Goal: Task Accomplishment & Management: Manage account settings

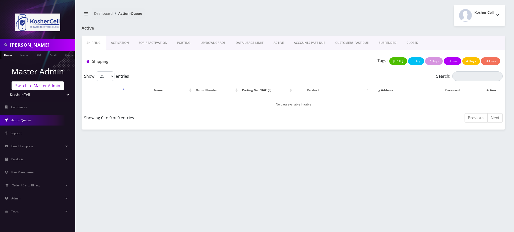
click at [38, 84] on link "Switch to Master Admin" at bounding box center [38, 86] width 52 height 9
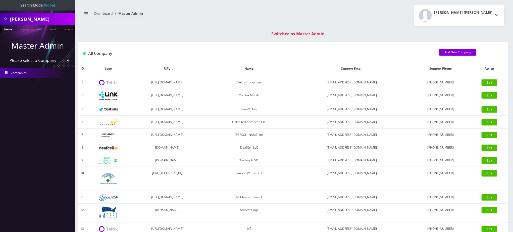
drag, startPoint x: 51, startPoint y: 17, endPoint x: 0, endPoint y: -4, distance: 55.4
click at [0, 0] on html "Search Mode: Global Benyamin Kaplan Phone Name SIM Email Company Customer Maste…" at bounding box center [256, 178] width 513 height 357
type input "7325976023"
click at [9, 29] on link "Phone" at bounding box center [7, 29] width 13 height 8
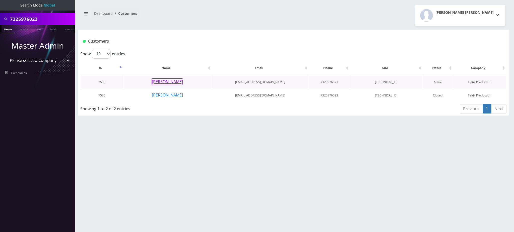
click at [175, 83] on button "Nechama Szimonowitz" at bounding box center [168, 82] width 32 height 7
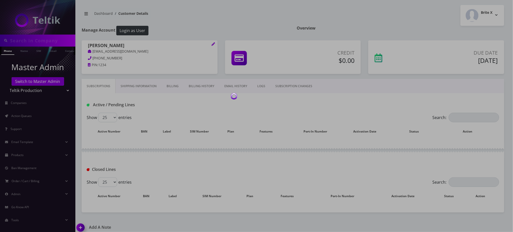
type input "7325976023"
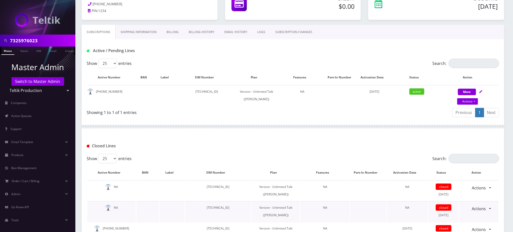
scroll to position [43, 0]
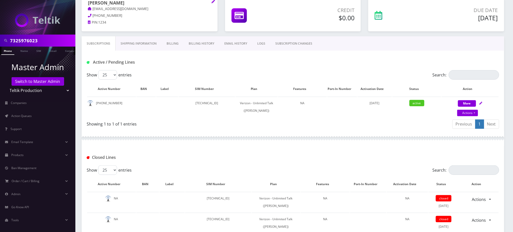
click at [23, 42] on input "7325976023" at bounding box center [42, 41] width 64 height 10
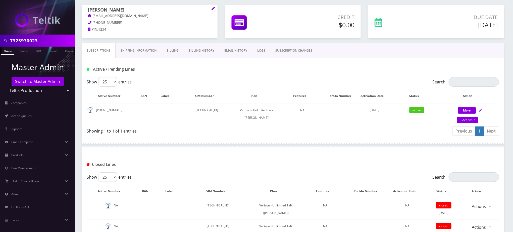
scroll to position [0, 0]
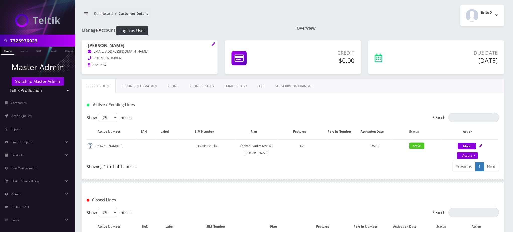
drag, startPoint x: 142, startPoint y: 3, endPoint x: 90, endPoint y: -3, distance: 52.0
click at [90, 0] on html "7325976023 Phone Name SIM Email Company Customer Master Admin Switch to Master …" at bounding box center [256, 205] width 513 height 411
click at [88, 45] on h1 "Nechama Szimonowitz" at bounding box center [149, 46] width 123 height 6
copy h1 "Nechama Szimonowitz"
click at [213, 14] on nav "Dashboard Customer Details" at bounding box center [185, 15] width 207 height 14
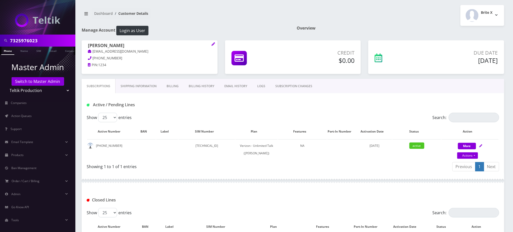
click at [211, 18] on nav "Dashboard Customer Details" at bounding box center [185, 15] width 207 height 14
click at [204, 22] on nav "Dashboard Customer Details" at bounding box center [185, 15] width 207 height 14
click at [445, 194] on div "Closed Lines" at bounding box center [293, 199] width 422 height 20
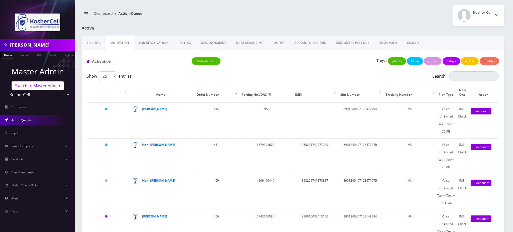
click at [55, 87] on link "Switch to Master Admin" at bounding box center [38, 86] width 52 height 9
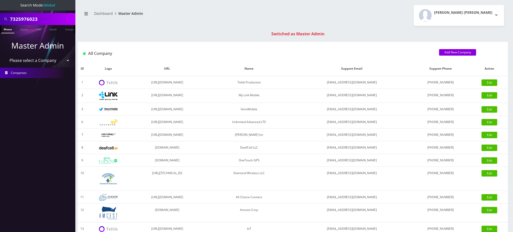
drag, startPoint x: 21, startPoint y: 20, endPoint x: 0, endPoint y: 12, distance: 22.4
click at [0, 13] on div "7325976023" at bounding box center [37, 19] width 75 height 12
paste input "5743005414"
type input "5743005414"
click at [7, 30] on link "Phone" at bounding box center [7, 29] width 13 height 8
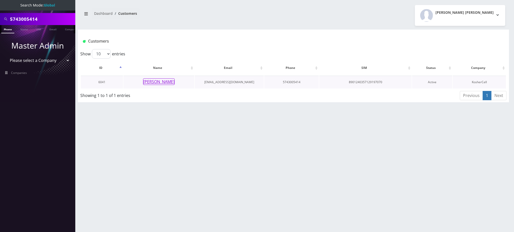
click at [162, 82] on button "[PERSON_NAME]" at bounding box center [159, 82] width 32 height 7
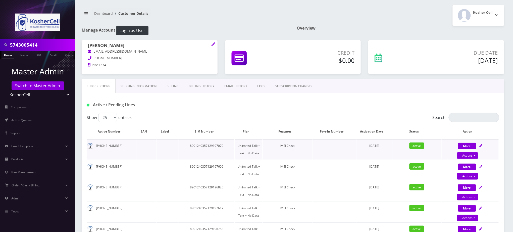
click at [217, 146] on td "8901240357129197070" at bounding box center [206, 150] width 55 height 20
copy td "8901240357129197070"
click at [472, 153] on link "Actions" at bounding box center [467, 156] width 21 height 7
select select "363"
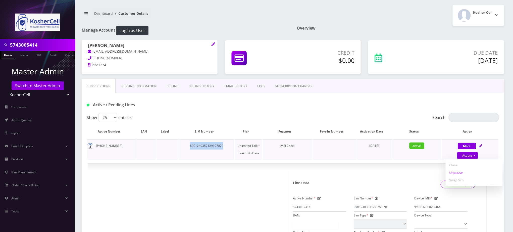
click at [461, 173] on link "Unpause" at bounding box center [473, 173] width 57 height 8
select select "363"
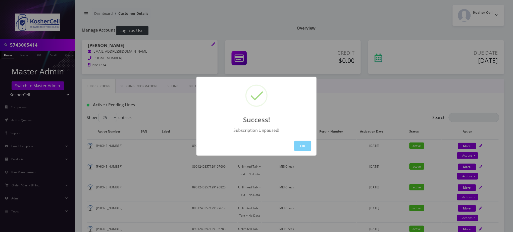
click at [224, 15] on div "Success! Subscription Unpaused! OK" at bounding box center [256, 116] width 513 height 232
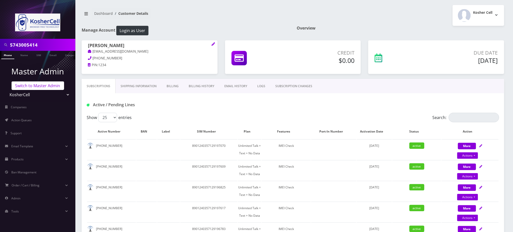
click at [47, 86] on link "Switch to Master Admin" at bounding box center [38, 86] width 52 height 9
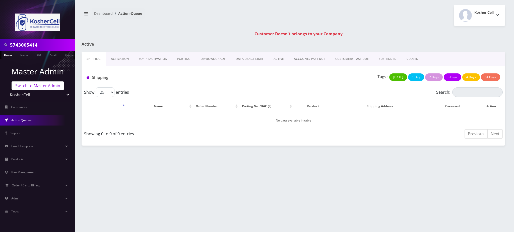
click at [48, 86] on link "Switch to Master Admin" at bounding box center [38, 86] width 52 height 9
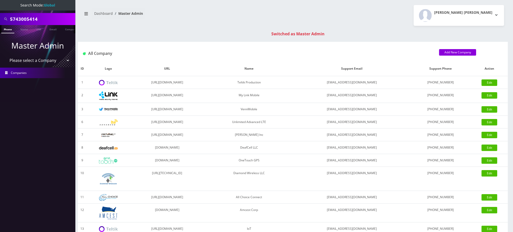
drag, startPoint x: 46, startPoint y: 19, endPoint x: 0, endPoint y: 12, distance: 46.3
click at [0, 13] on div "5743005414" at bounding box center [37, 19] width 75 height 12
type input "[DATE]"
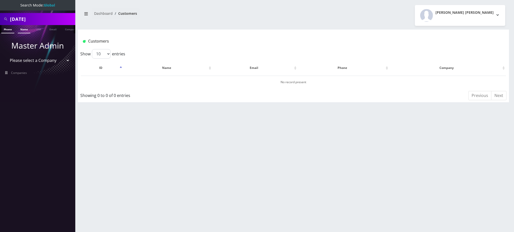
drag, startPoint x: 0, startPoint y: 0, endPoint x: 21, endPoint y: 29, distance: 36.0
click at [21, 29] on link "Name" at bounding box center [24, 29] width 13 height 8
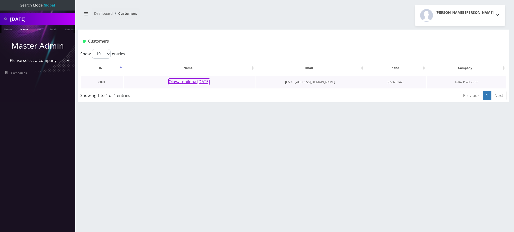
click at [177, 81] on button "Oluwatobiloba [DATE]" at bounding box center [189, 82] width 42 height 7
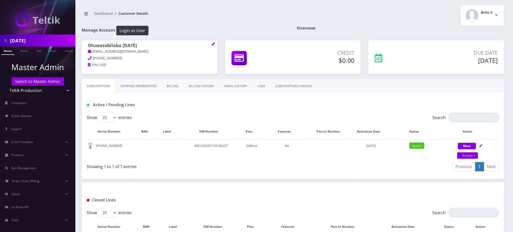
click at [174, 86] on link "Billing" at bounding box center [172, 86] width 22 height 15
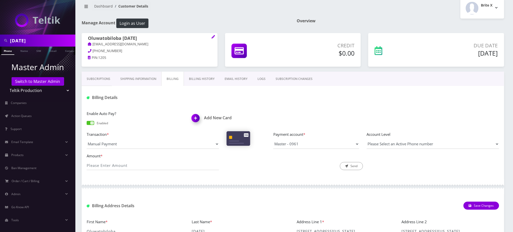
scroll to position [1, 0]
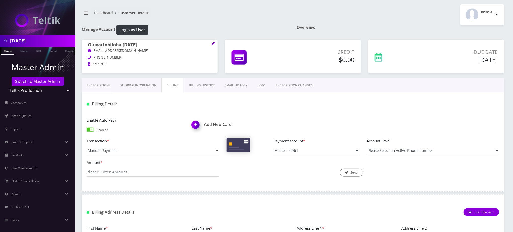
click at [208, 86] on link "Billing History" at bounding box center [202, 85] width 36 height 15
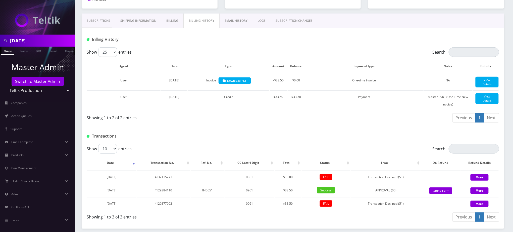
scroll to position [18, 0]
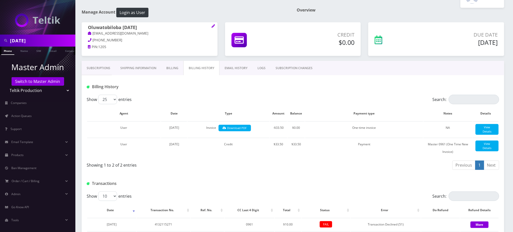
click at [144, 67] on link "Shipping Information" at bounding box center [138, 68] width 46 height 15
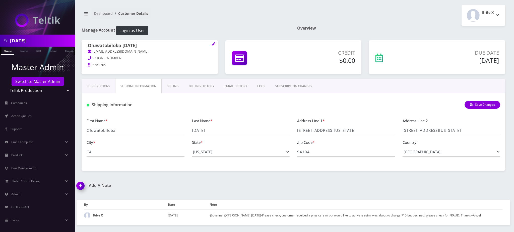
click at [176, 86] on link "Billing" at bounding box center [173, 86] width 22 height 15
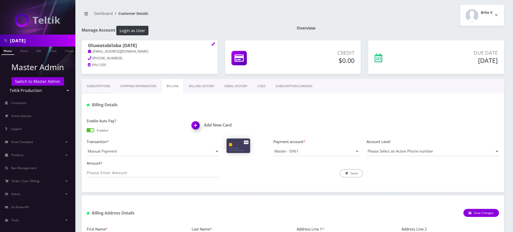
click at [94, 87] on link "Subscriptions" at bounding box center [99, 86] width 34 height 15
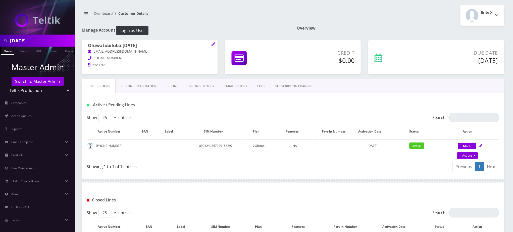
click at [244, 21] on nav "Dashboard Customer Details" at bounding box center [185, 15] width 207 height 14
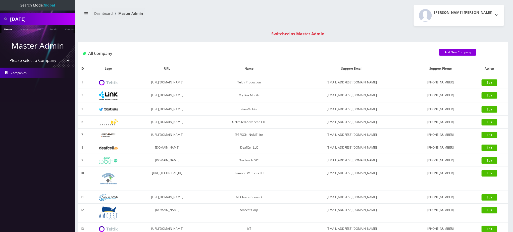
click at [34, 60] on select "Please select a Company Teltik Production My Link Mobile VennMobile Unlimited A…" at bounding box center [38, 61] width 64 height 10
select select "20"
click at [6, 56] on select "Please select a Company Teltik Production My Link Mobile VennMobile Unlimited A…" at bounding box center [38, 61] width 64 height 10
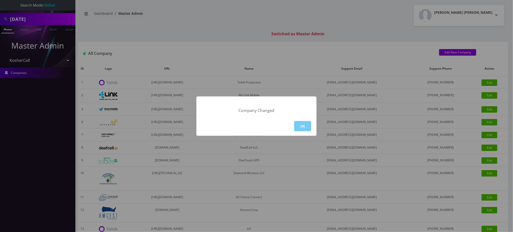
click at [301, 127] on button "OK" at bounding box center [302, 126] width 17 height 10
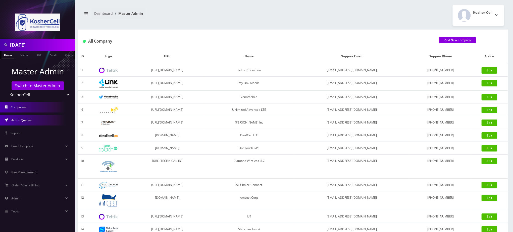
click at [23, 120] on span "Action Queues" at bounding box center [21, 120] width 20 height 4
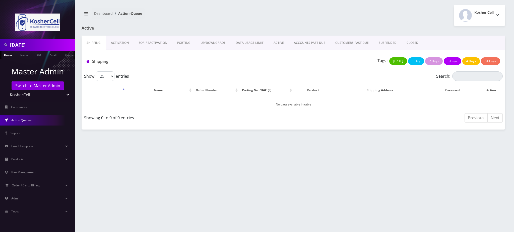
drag, startPoint x: 117, startPoint y: 37, endPoint x: 119, endPoint y: 40, distance: 3.0
click at [117, 37] on link "Activation" at bounding box center [120, 43] width 28 height 15
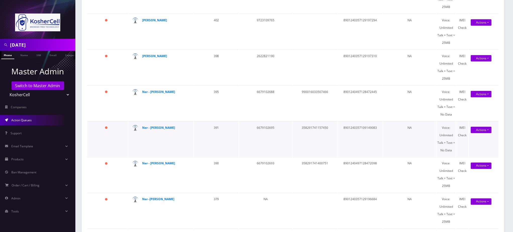
scroll to position [268, 0]
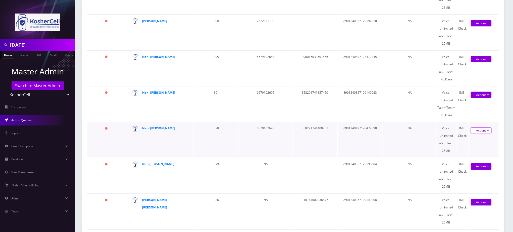
click at [489, 129] on link "Actions" at bounding box center [480, 131] width 21 height 7
click at [364, 126] on td "8901240497128472098" at bounding box center [360, 139] width 45 height 35
copy td "8901240497128472098"
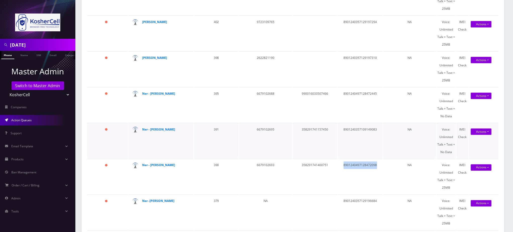
scroll to position [234, 0]
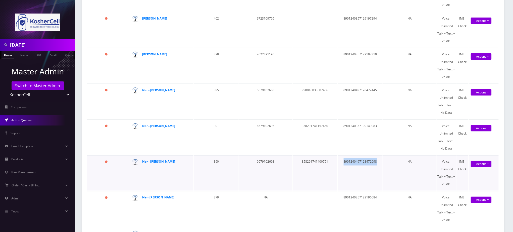
click at [366, 159] on td "8901240497128472098" at bounding box center [360, 173] width 45 height 35
click at [268, 160] on td "6679102693" at bounding box center [265, 173] width 53 height 35
copy td "6679102693"
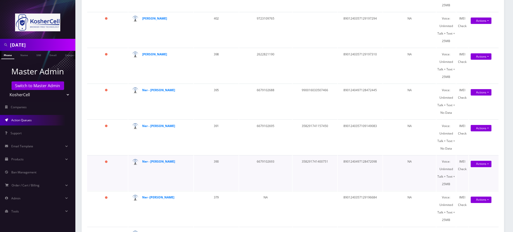
click at [319, 161] on td "358291741400751" at bounding box center [314, 173] width 45 height 35
copy td "358291741400751"
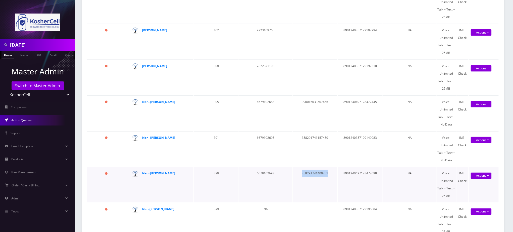
scroll to position [268, 0]
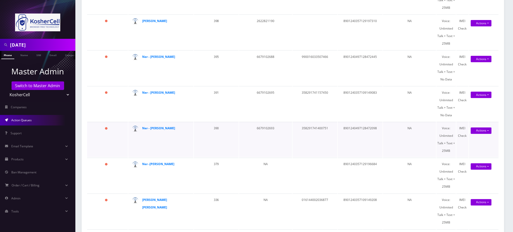
click at [363, 127] on td "8901240497128472098" at bounding box center [360, 139] width 45 height 35
copy td "8901240497128472098"
click at [487, 129] on link "Actions" at bounding box center [480, 131] width 21 height 7
click at [475, 139] on link "Activate" at bounding box center [482, 141] width 40 height 8
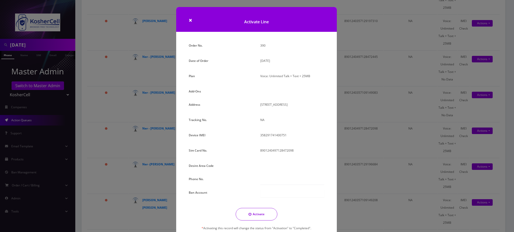
click at [125, 103] on div "× Activate Line Order No. 390 Date of Order August 26, 2025 Plan Voice: Unlimit…" at bounding box center [257, 116] width 514 height 232
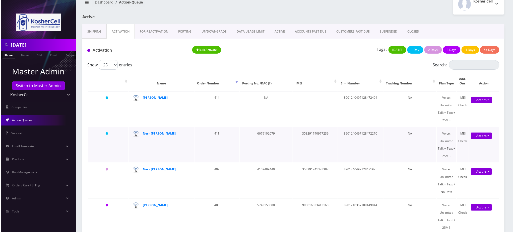
scroll to position [0, 0]
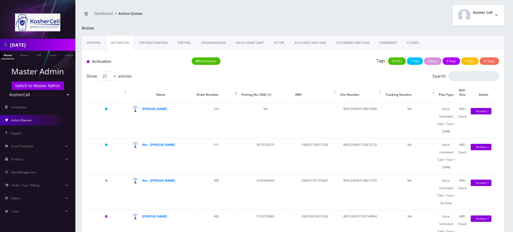
click at [183, 42] on link "PORTING" at bounding box center [183, 43] width 23 height 15
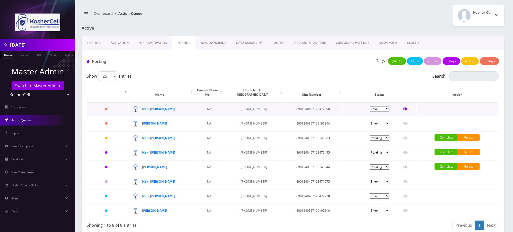
click at [404, 109] on icon at bounding box center [405, 109] width 5 height 4
type input "Binyomin Kaplan"
type input "6513 Clarington Road"
type input "Baltimore"
select select "MD"
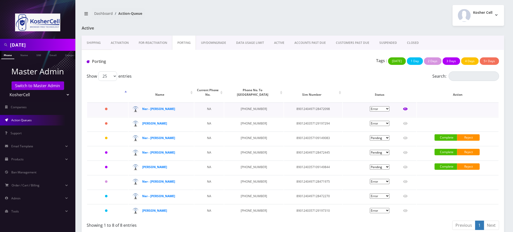
type input "21209"
type input "8901240497128472098"
type input "6679102693"
type input "T-Mobile"
type input "96429551"
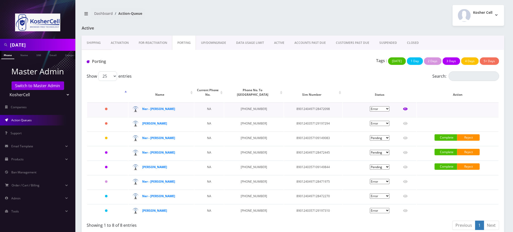
type input "545974"
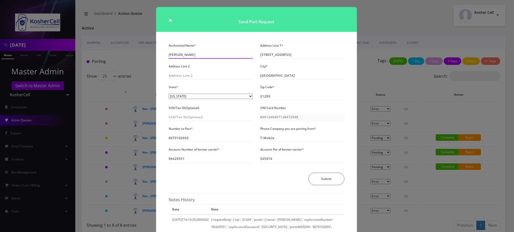
drag, startPoint x: 200, startPoint y: 55, endPoint x: 153, endPoint y: 45, distance: 47.4
click at [153, 45] on div "× Send Port Request Authorized Name * Binyomin Kaplan Address Line 1 * 6513 Cla…" at bounding box center [257, 116] width 514 height 232
drag, startPoint x: 260, startPoint y: 55, endPoint x: 311, endPoint y: 58, distance: 51.1
click at [311, 58] on input "6513 Clarington Road" at bounding box center [302, 55] width 84 height 8
click at [179, 139] on input "6679102693" at bounding box center [211, 140] width 84 height 8
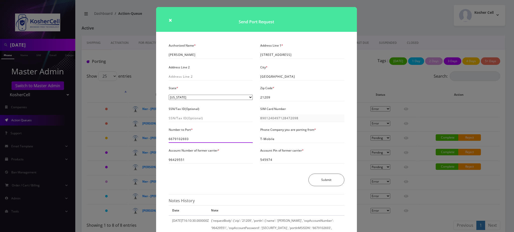
click at [179, 139] on input "6679102693" at bounding box center [211, 140] width 84 height 8
click at [176, 160] on input "96429551" at bounding box center [211, 160] width 84 height 8
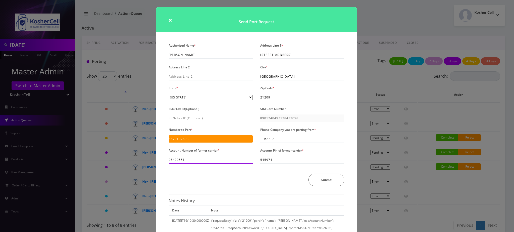
click at [176, 160] on input "96429551" at bounding box center [211, 160] width 84 height 8
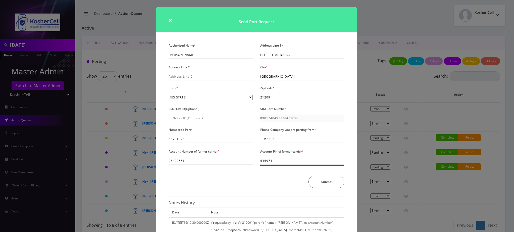
click at [268, 162] on input "545974" at bounding box center [302, 161] width 84 height 8
click at [183, 141] on input "6679102693" at bounding box center [211, 140] width 84 height 8
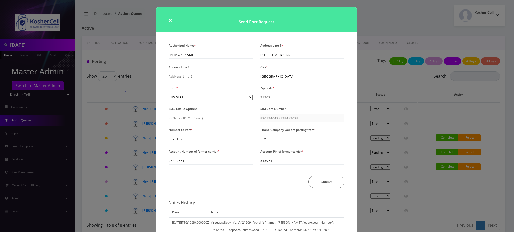
click at [139, 74] on div "× Send Port Request Authorized Name * Binyomin Kaplan Address Line 1 * 6513 Cla…" at bounding box center [257, 116] width 514 height 232
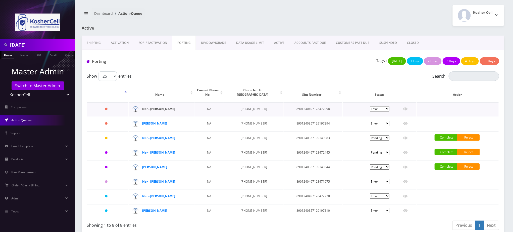
click at [171, 109] on strong "Ner - Benyaman Kaplan" at bounding box center [158, 109] width 33 height 4
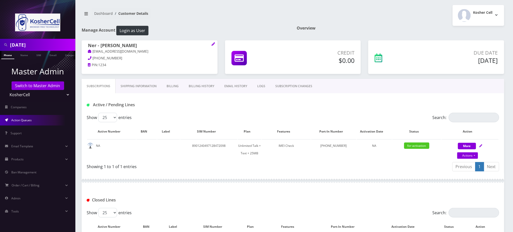
click at [30, 121] on span "Action Queues" at bounding box center [21, 120] width 20 height 4
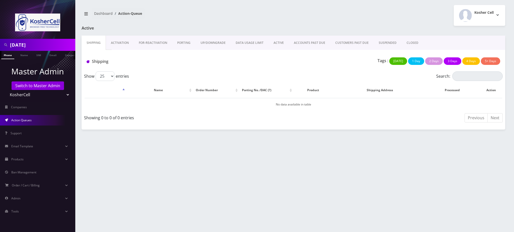
click at [118, 42] on link "Activation" at bounding box center [120, 43] width 28 height 15
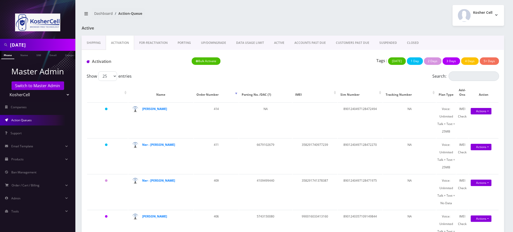
click at [185, 42] on link "PORTING" at bounding box center [183, 43] width 23 height 15
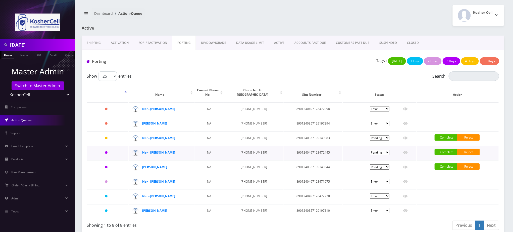
click at [304, 152] on td "8901240497128472445" at bounding box center [313, 153] width 58 height 14
copy td "8901240497128472445"
click at [406, 152] on icon at bounding box center [405, 153] width 5 height 3
type input "Azriel Singer"
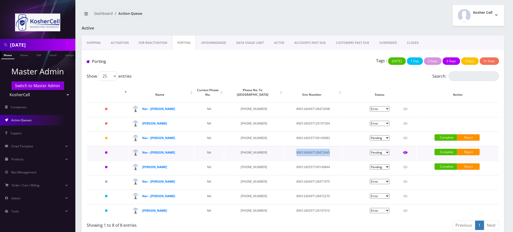
type input "400 Mount Wilson Lane"
type input "Baltimore"
select select "MD"
type input "21208"
type input "8901240497128472445"
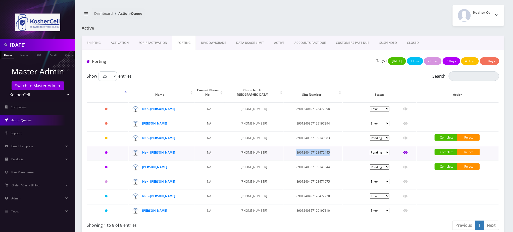
type input "6679102688"
type input "K phones 613"
type input "69963383"
type input "124046"
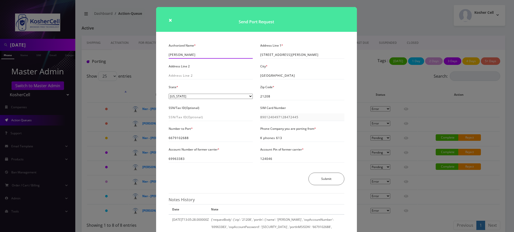
drag, startPoint x: 193, startPoint y: 55, endPoint x: 143, endPoint y: 54, distance: 50.7
click at [143, 54] on div "× Send Port Request Authorized Name * Azriel Singer Address Line 1 * 400 Mount …" at bounding box center [257, 116] width 514 height 232
click at [194, 55] on input "Azriel Singer" at bounding box center [211, 55] width 84 height 8
click at [181, 139] on input "6679102688" at bounding box center [211, 140] width 84 height 8
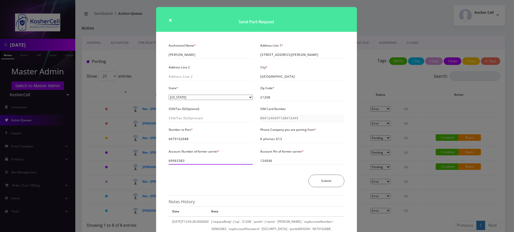
click at [181, 159] on input "69963383" at bounding box center [211, 161] width 84 height 8
click at [180, 162] on input "69963383" at bounding box center [211, 161] width 84 height 8
click at [214, 14] on h1 "Send Port Request" at bounding box center [256, 19] width 201 height 25
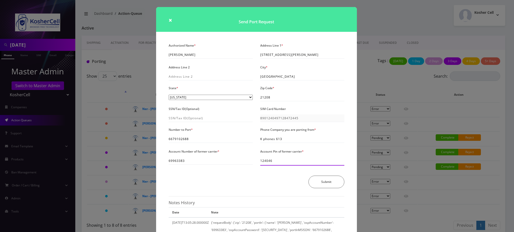
click at [264, 160] on input "124046" at bounding box center [302, 161] width 84 height 8
click at [276, 55] on input "400 Mount Wilson Lane" at bounding box center [302, 55] width 84 height 8
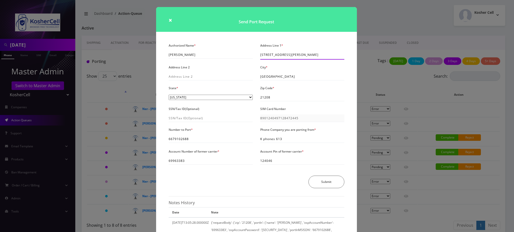
click at [276, 54] on input "400 Mount Wilson Lane" at bounding box center [302, 55] width 84 height 8
click at [268, 54] on input "400 Mount Wilson Lane" at bounding box center [302, 55] width 84 height 8
click at [390, 74] on div "× Send Port Request Authorized Name * Azriel Singer Address Line 1 * 400 Mount …" at bounding box center [257, 116] width 514 height 232
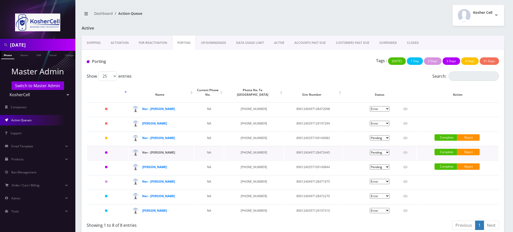
click at [158, 151] on strong "Ner - Yonason Singer" at bounding box center [158, 153] width 33 height 4
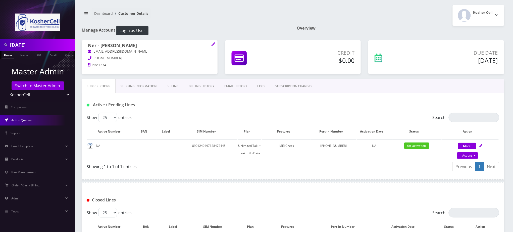
click at [32, 119] on link "Action Queues" at bounding box center [37, 120] width 75 height 11
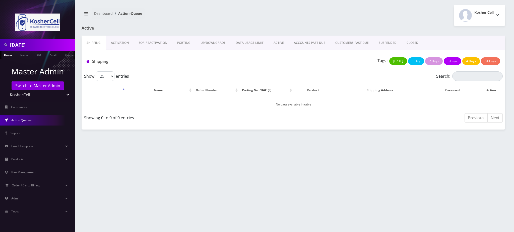
click at [184, 43] on link "PORTING" at bounding box center [183, 43] width 23 height 15
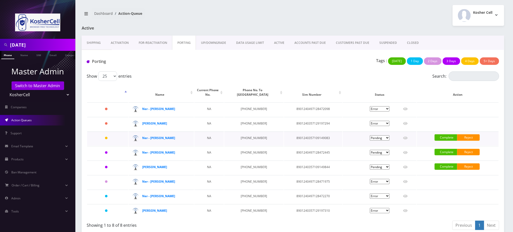
click at [307, 137] on td "8901240357109149083" at bounding box center [313, 139] width 58 height 14
copy td "8901240357109149083"
click at [406, 137] on icon at bounding box center [405, 138] width 5 height 4
type input "Elisha Erblich"
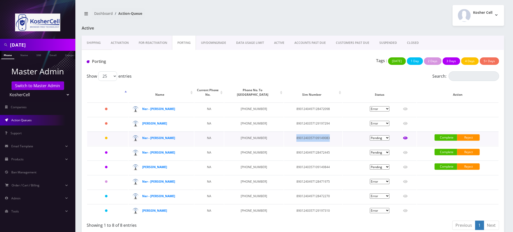
type input "[STREET_ADDRESS]"
type input "[PERSON_NAME]"
select select "NJ"
type input "07208"
type input "8901240357109149083"
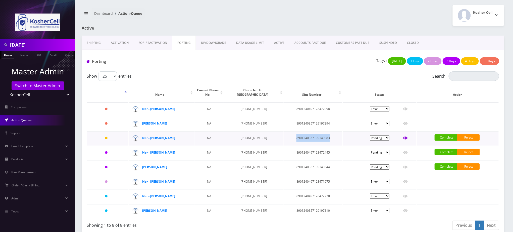
type input "6679102695"
type input "T-Mobile"
type input "91059487"
type input "668589"
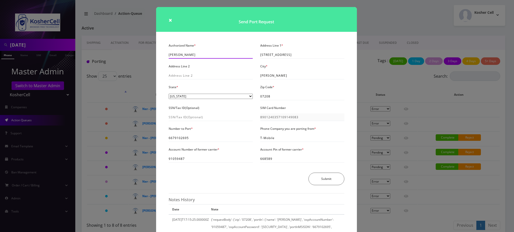
drag, startPoint x: 194, startPoint y: 54, endPoint x: 149, endPoint y: 52, distance: 45.2
click at [149, 52] on div "× Send Port Request Authorized Name * Elisha Erblich Address Line 1 * 50 Georgi…" at bounding box center [257, 116] width 514 height 232
click at [281, 55] on input "[STREET_ADDRESS]" at bounding box center [302, 55] width 84 height 8
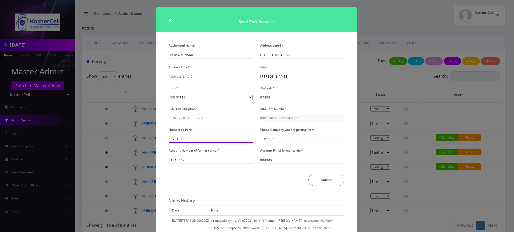
click at [178, 138] on input "6679102695" at bounding box center [211, 140] width 84 height 8
click at [180, 161] on input "91059487" at bounding box center [211, 161] width 84 height 8
click at [266, 162] on input "668589" at bounding box center [302, 161] width 84 height 8
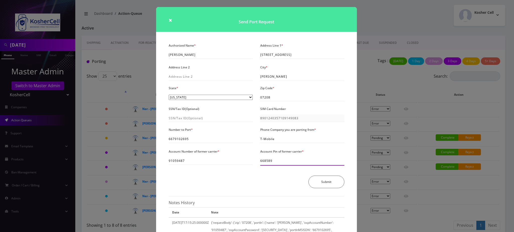
click at [266, 162] on input "668589" at bounding box center [302, 161] width 84 height 8
click at [375, 80] on div "× Send Port Request Authorized Name * Elisha Erblich Address Line 1 * 50 Georgi…" at bounding box center [257, 116] width 514 height 232
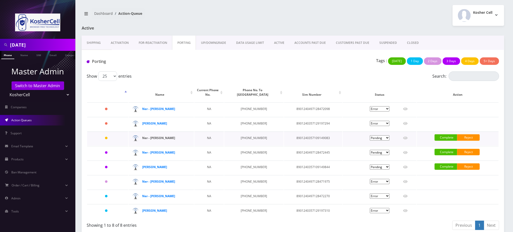
click at [167, 138] on strong "Ner - [PERSON_NAME]" at bounding box center [158, 138] width 33 height 4
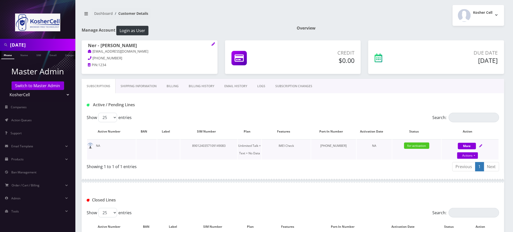
click at [441, 149] on td "for-activation" at bounding box center [416, 150] width 49 height 20
click at [19, 118] on span "Action Queues" at bounding box center [21, 120] width 20 height 4
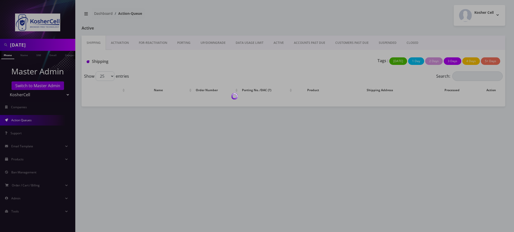
click at [182, 42] on link "PORTING" at bounding box center [183, 43] width 23 height 15
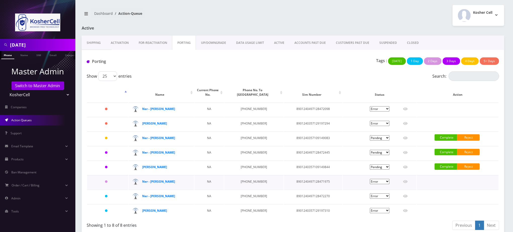
click at [301, 180] on td "8901240497128471975" at bounding box center [313, 182] width 58 height 14
copy td "8901240497128471975"
drag, startPoint x: 180, startPoint y: 181, endPoint x: 142, endPoint y: 182, distance: 37.4
click at [142, 182] on div "Ner - Dovid Katzenstein" at bounding box center [163, 182] width 42 height 8
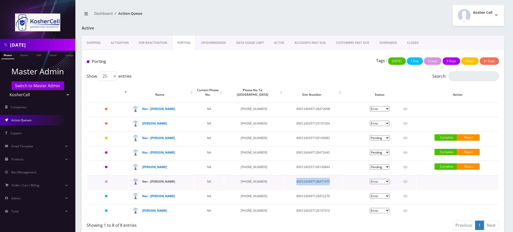
copy strong "Ner - Dovid Katzenstein"
click at [301, 180] on td "8901240497128471975" at bounding box center [313, 182] width 58 height 14
click at [405, 180] on icon at bounding box center [405, 182] width 5 height 4
type input "Dovid Katzenstein"
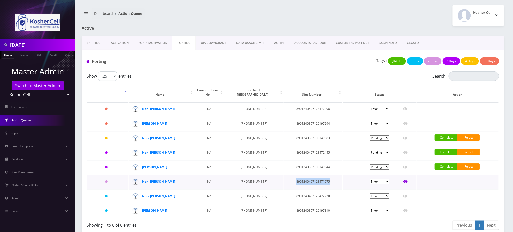
type input "3308 West Strathmore Ave."
type input "Baltimore"
select select "MD"
type input "21215"
type input "8901240497128471975"
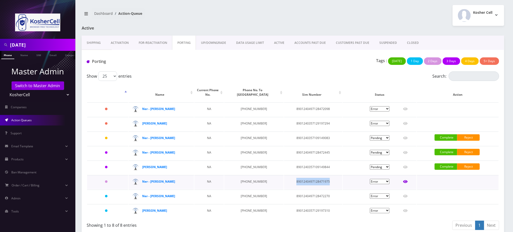
type input "4109499440"
type input "Tello"
type input "608793"
type input "59379"
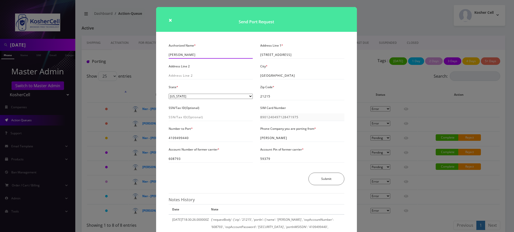
drag, startPoint x: 202, startPoint y: 55, endPoint x: 147, endPoint y: 53, distance: 55.3
click at [147, 53] on div "× Send Port Request Authorized Name * Dovid Katzenstein Address Line 1 * 3308 W…" at bounding box center [257, 116] width 514 height 232
click at [181, 140] on input "4109499440" at bounding box center [211, 140] width 84 height 8
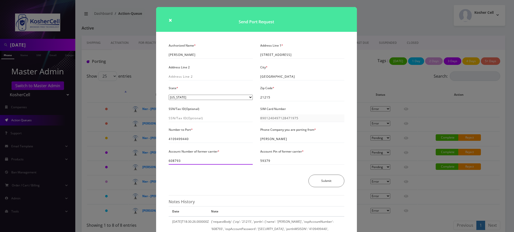
click at [177, 159] on input "608793" at bounding box center [211, 161] width 84 height 8
click at [267, 162] on input "59379" at bounding box center [302, 161] width 84 height 8
drag, startPoint x: 204, startPoint y: 55, endPoint x: 143, endPoint y: 52, distance: 60.8
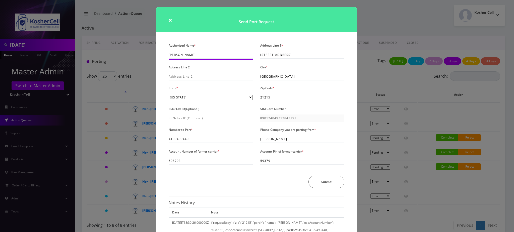
click at [143, 52] on div "× Send Port Request Authorized Name * Dovid Katzenstein Address Line 1 * 3308 W…" at bounding box center [257, 116] width 514 height 232
click at [185, 54] on input "Dovid Katzenstein" at bounding box center [211, 55] width 84 height 8
click at [292, 53] on input "3308 West Strathmore Ave." at bounding box center [302, 55] width 84 height 8
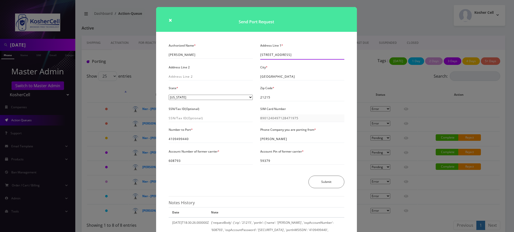
click at [292, 53] on input "3308 West Strathmore Ave." at bounding box center [302, 55] width 84 height 8
click at [138, 90] on div "× Send Port Request Authorized Name * Dovid Katzenstein Address Line 1 * 3308 W…" at bounding box center [257, 116] width 514 height 232
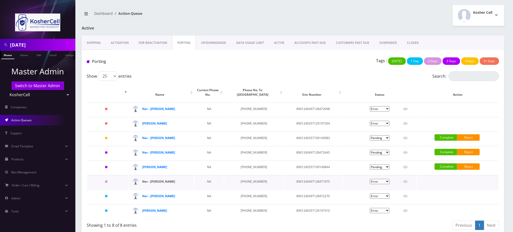
click at [171, 180] on strong "Ner - Dovid Katzenstein" at bounding box center [158, 182] width 33 height 4
click at [386, 179] on select "Pending Submitted Error Cancelled" at bounding box center [380, 181] width 20 height 5
select select "2"
click at [370, 179] on select "Pending Submitted Error Cancelled" at bounding box center [380, 181] width 20 height 5
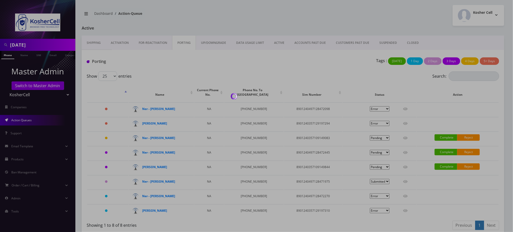
select select "2"
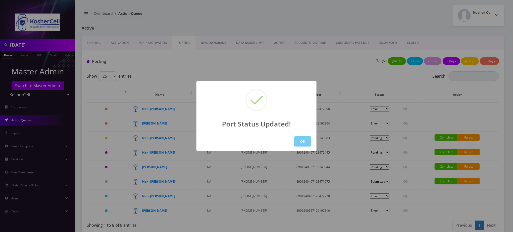
click at [305, 139] on button "OK" at bounding box center [302, 142] width 17 height 10
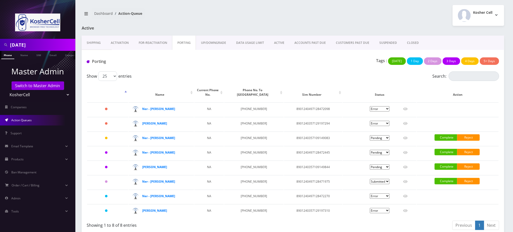
click at [294, 137] on button "OK" at bounding box center [302, 142] width 17 height 10
click at [448, 181] on link "Complete" at bounding box center [445, 181] width 23 height 7
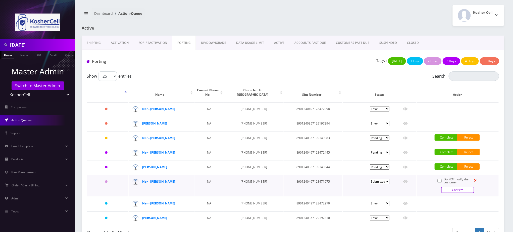
click at [450, 188] on link "Confirm" at bounding box center [457, 190] width 33 height 6
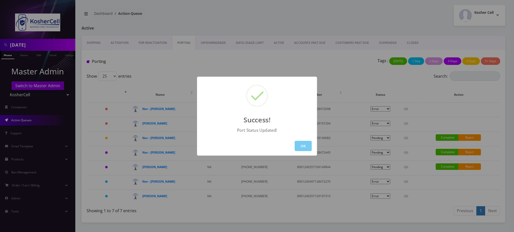
click at [302, 145] on button "OK" at bounding box center [303, 146] width 17 height 10
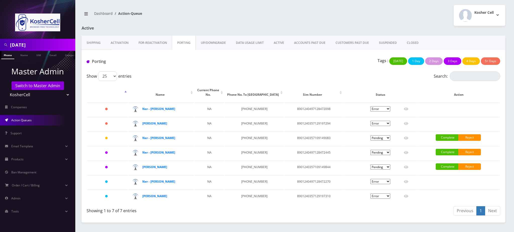
click at [341, 74] on div "Show 25 50 100 250 500 1000 entries" at bounding box center [242, 77] width 310 height 10
click at [431, 14] on div "Kosher Cell Logout" at bounding box center [401, 15] width 216 height 21
click at [192, 66] on div "Porting" at bounding box center [153, 62] width 140 height 10
click at [430, 17] on div "Kosher Cell Logout" at bounding box center [401, 15] width 216 height 21
click at [223, 63] on div "Tags : Today 1 Day 2 Days 3 Days 4 Days 5+ Days" at bounding box center [363, 62] width 281 height 10
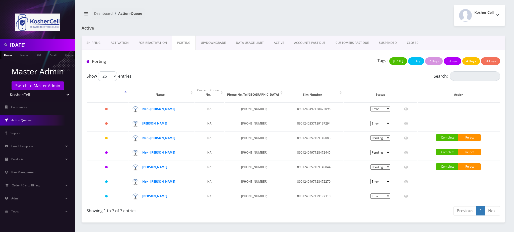
click at [190, 13] on nav "Dashboard Action-Queue" at bounding box center [186, 15] width 208 height 14
drag, startPoint x: 35, startPoint y: 46, endPoint x: 0, endPoint y: 32, distance: 37.7
click at [0, 32] on nav "Sunday Phone Name SIM Email Company Customer Master Admin Switch to Master Admi…" at bounding box center [37, 116] width 75 height 232
click at [49, 87] on link "Switch to Master Admin" at bounding box center [38, 86] width 52 height 9
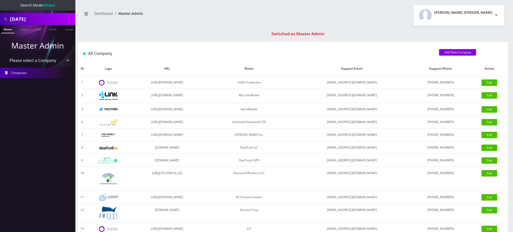
drag, startPoint x: 33, startPoint y: 19, endPoint x: 0, endPoint y: 15, distance: 33.1
click at [0, 16] on div "[DATE]" at bounding box center [37, 19] width 75 height 12
paste input "9293166414"
type input "9293166414"
click at [24, 28] on link "Name" at bounding box center [24, 29] width 13 height 8
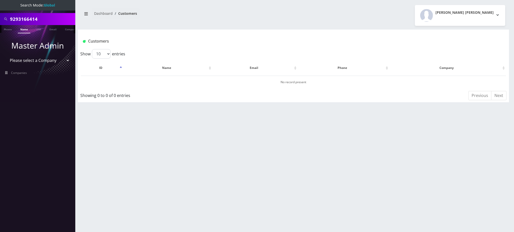
drag, startPoint x: 50, startPoint y: 20, endPoint x: 0, endPoint y: 5, distance: 52.0
click at [0, 6] on nav "Search Mode: Global 9293166414 Phone Name SIM Email Company Customer Master Adm…" at bounding box center [37, 116] width 75 height 232
type input "9293166414"
click at [7, 28] on link "Phone" at bounding box center [7, 29] width 13 height 8
click at [6, 29] on link "Phone" at bounding box center [7, 29] width 13 height 8
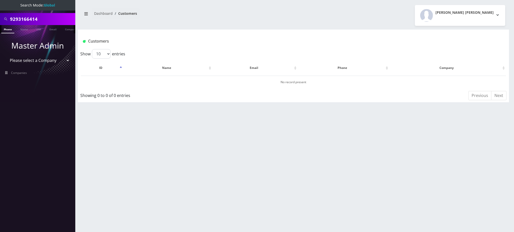
click at [26, 20] on input "9293166414" at bounding box center [42, 19] width 64 height 10
click at [36, 60] on select "Please select a Company Teltik Production My Link Mobile VennMobile Unlimited A…" at bounding box center [38, 61] width 64 height 10
select select "23"
click at [6, 56] on select "Please select a Company Teltik Production My Link Mobile VennMobile Unlimited A…" at bounding box center [38, 61] width 64 height 10
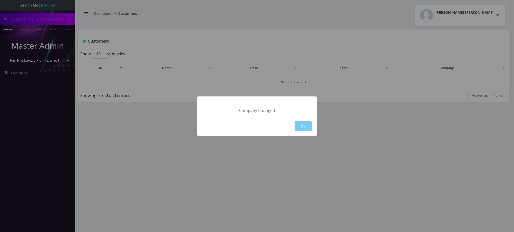
click at [304, 127] on button "OK" at bounding box center [303, 126] width 17 height 10
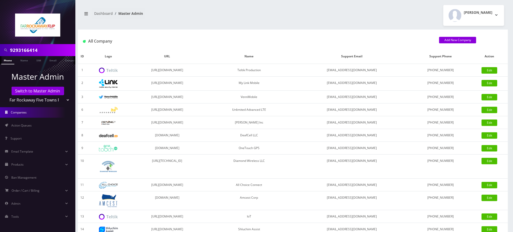
drag, startPoint x: 46, startPoint y: 48, endPoint x: 0, endPoint y: 35, distance: 48.2
click at [0, 35] on nav "9293166414 Phone Name SIM Email Company Customer Master Admin Switch to Master …" at bounding box center [37, 116] width 75 height 232
click at [10, 62] on link "Phone" at bounding box center [7, 60] width 13 height 8
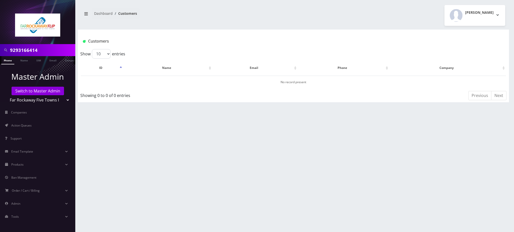
click at [228, 45] on div "Customers" at bounding box center [257, 41] width 357 height 8
drag, startPoint x: 46, startPoint y: 50, endPoint x: 0, endPoint y: 37, distance: 48.0
click at [0, 37] on nav "9293166414 Phone Name SIM Email Company Customer Master Admin Switch to Master …" at bounding box center [37, 116] width 75 height 232
click at [257, 14] on nav "Dashboard Customers" at bounding box center [186, 15] width 208 height 14
